Goal: Browse casually

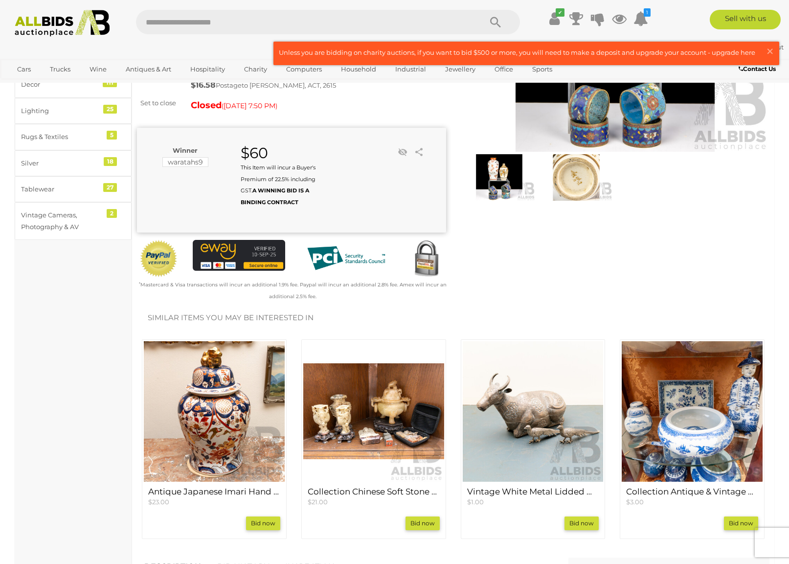
scroll to position [179, 0]
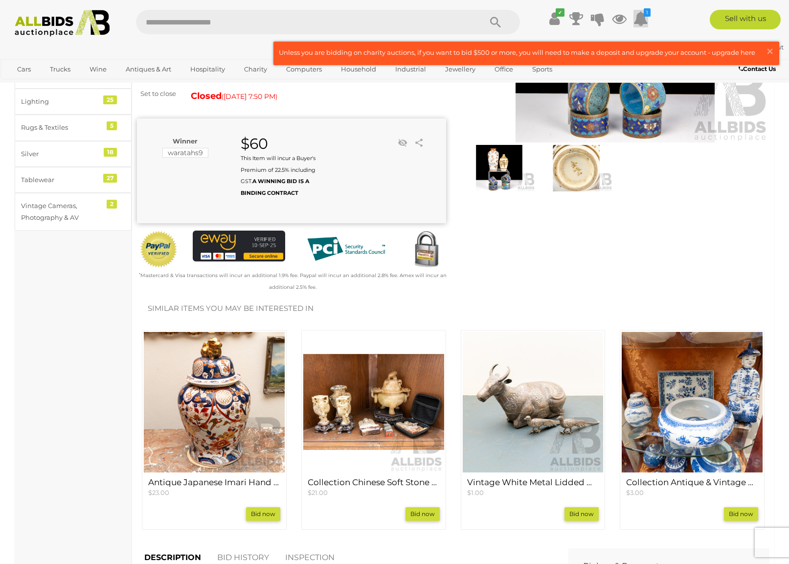
click at [641, 21] on icon at bounding box center [641, 19] width 15 height 18
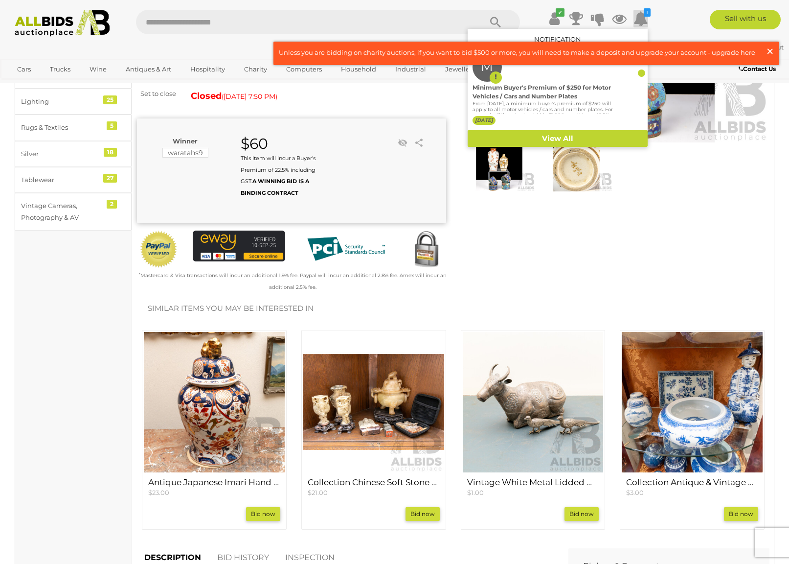
click at [772, 52] on span "×" at bounding box center [770, 51] width 9 height 19
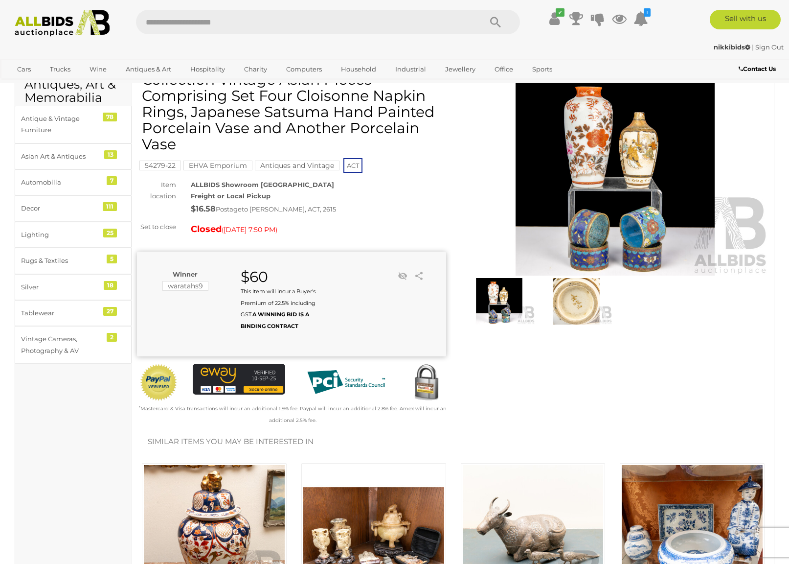
scroll to position [0, 0]
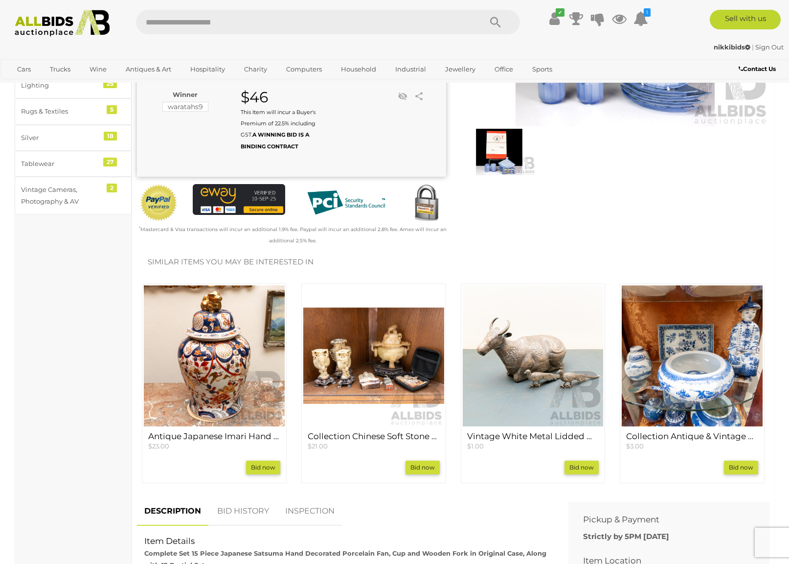
scroll to position [197, 0]
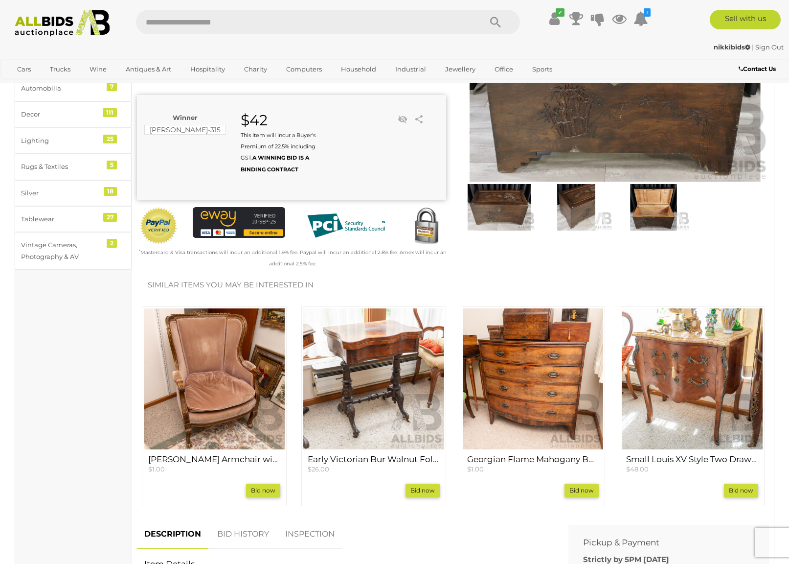
scroll to position [137, 0]
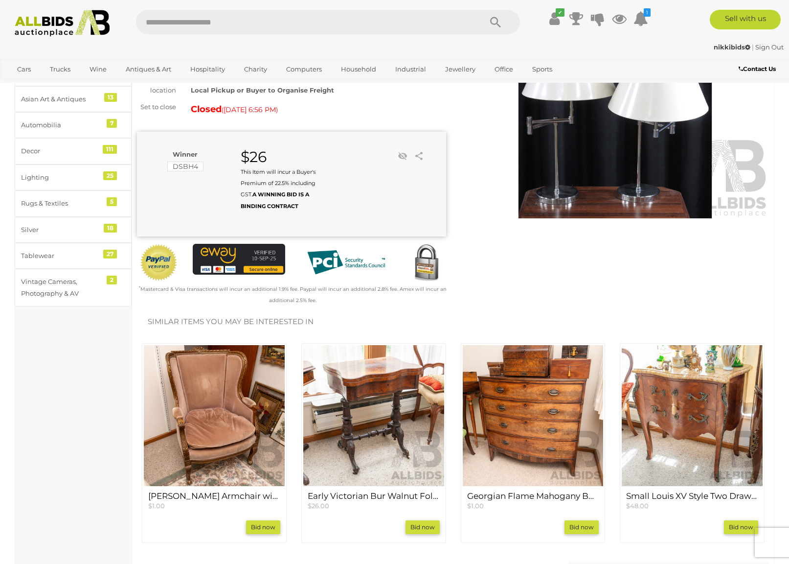
scroll to position [122, 0]
